Goal: Navigation & Orientation: Find specific page/section

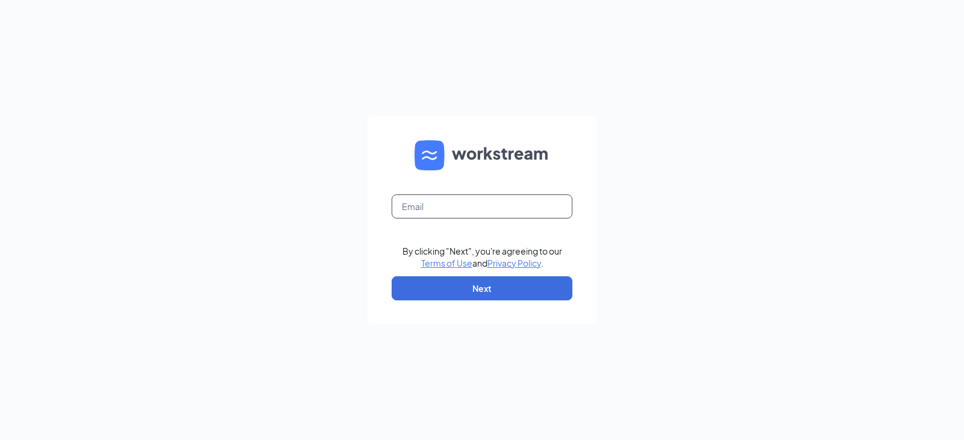
click at [507, 210] on input "text" at bounding box center [482, 207] width 181 height 24
type input "[PERSON_NAME][EMAIL_ADDRESS][DOMAIN_NAME]"
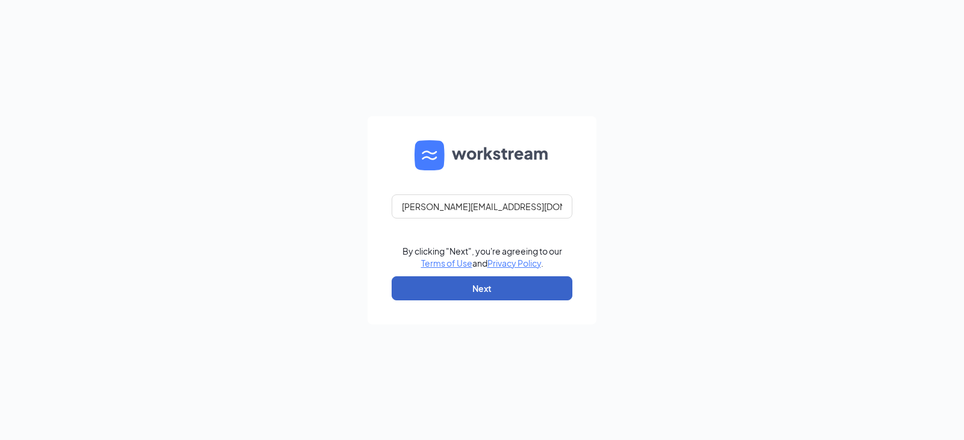
click at [482, 288] on button "Next" at bounding box center [482, 288] width 181 height 24
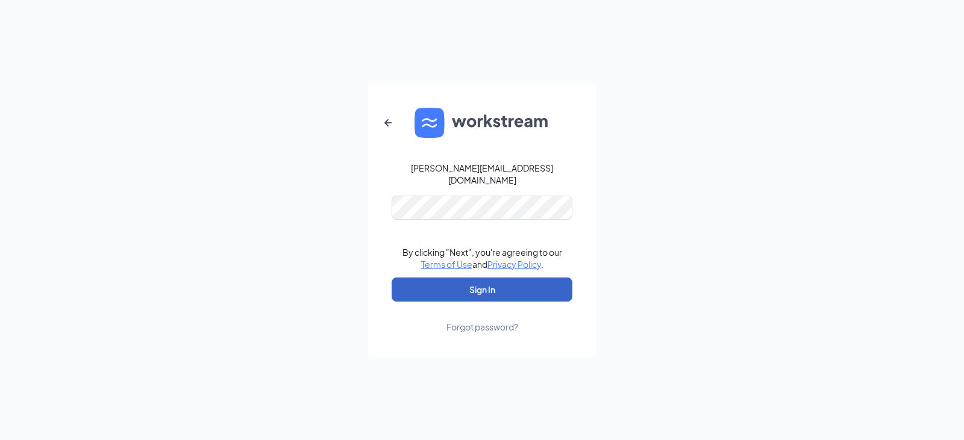
click at [494, 284] on button "Sign In" at bounding box center [482, 290] width 181 height 24
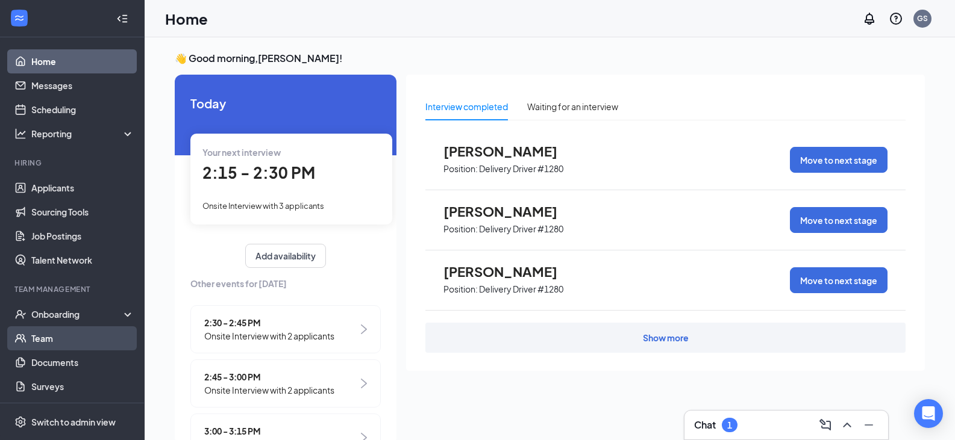
click at [91, 343] on link "Team" at bounding box center [82, 338] width 103 height 24
